Goal: Complete application form

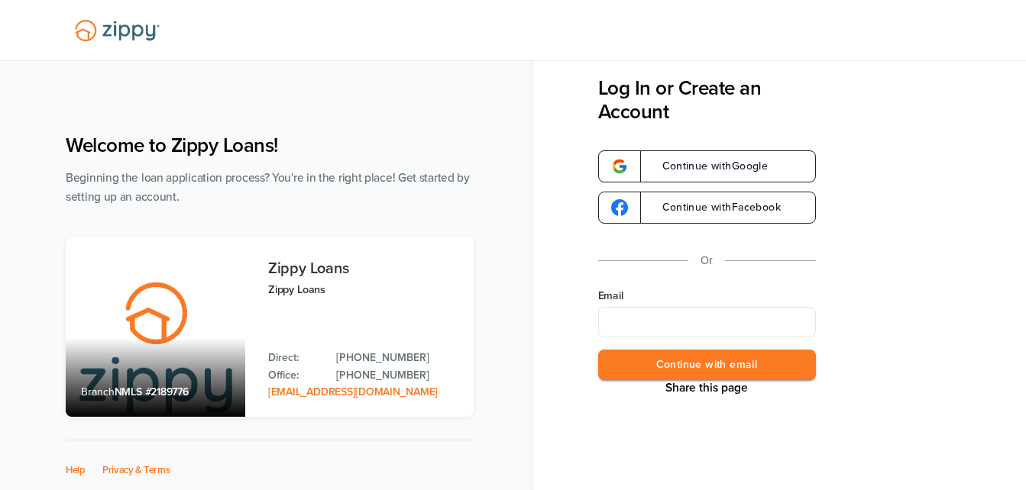
click at [712, 321] on input "Email" at bounding box center [707, 322] width 218 height 31
type input "**********"
click at [704, 362] on button "Continue with email" at bounding box center [707, 365] width 218 height 31
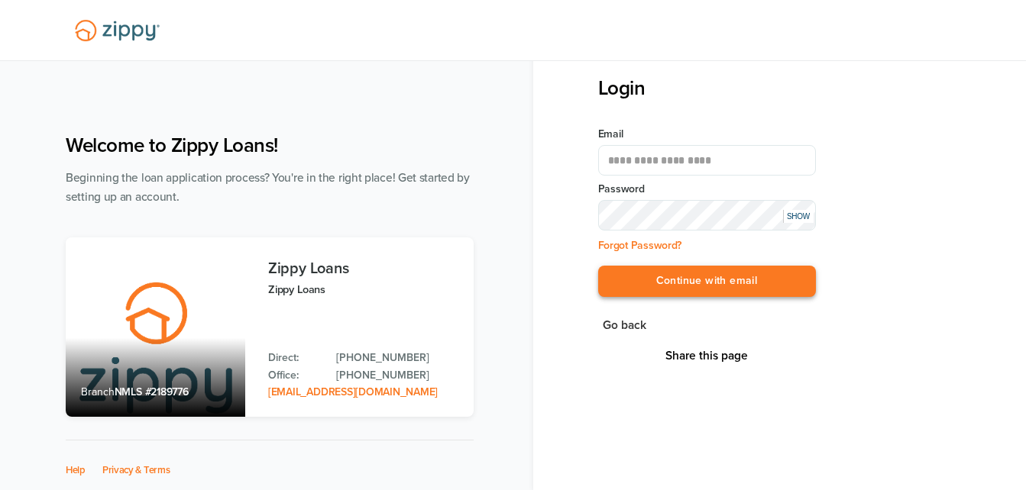
click at [618, 270] on button "Continue with email" at bounding box center [707, 281] width 218 height 31
